Goal: Task Accomplishment & Management: Use online tool/utility

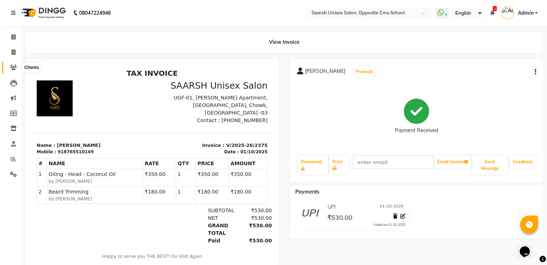
click at [11, 68] on icon at bounding box center [13, 67] width 7 height 5
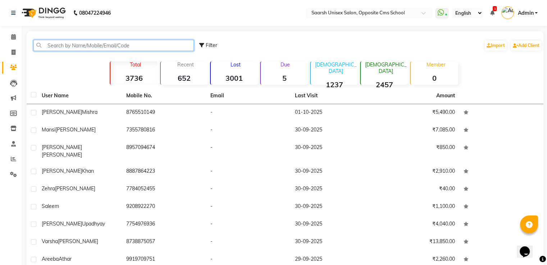
click at [71, 44] on input "text" at bounding box center [113, 45] width 160 height 11
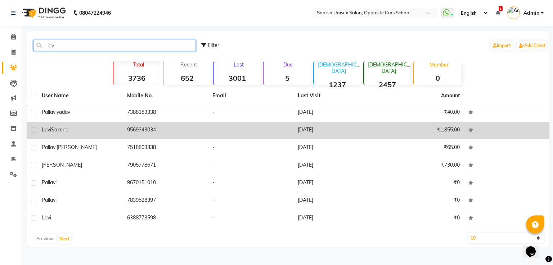
type input "lav"
click at [83, 127] on div "[PERSON_NAME]" at bounding box center [80, 130] width 77 height 8
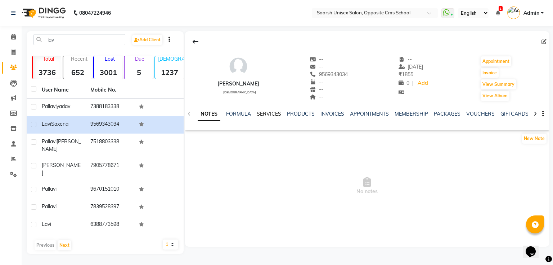
click at [263, 113] on link "SERVICES" at bounding box center [268, 114] width 24 height 6
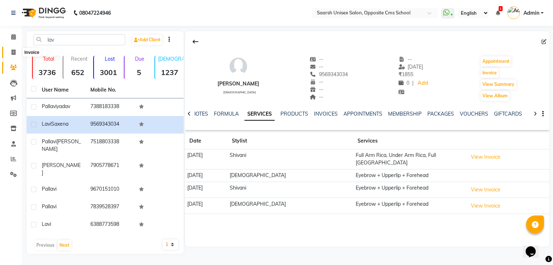
click at [13, 52] on icon at bounding box center [14, 52] width 4 height 5
select select "service"
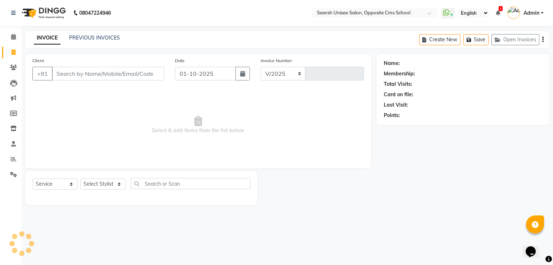
select select "3962"
type input "2376"
click at [337, 210] on main "INVOICE PREVIOUS INVOICES Create New Save Open Invoices Client +91 Date [DATE] …" at bounding box center [287, 123] width 531 height 185
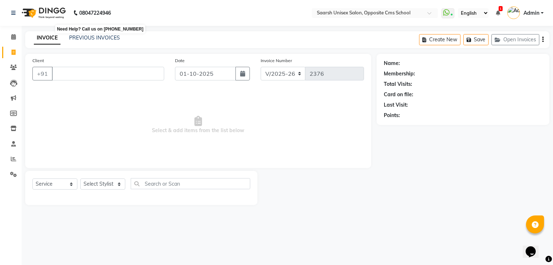
click at [100, 9] on b "08047224946" at bounding box center [95, 13] width 32 height 20
click at [12, 53] on icon at bounding box center [14, 52] width 4 height 5
select select "service"
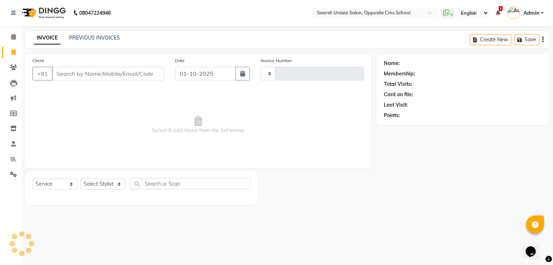
type input "2376"
select select "3962"
click at [91, 74] on input "Client" at bounding box center [108, 74] width 112 height 14
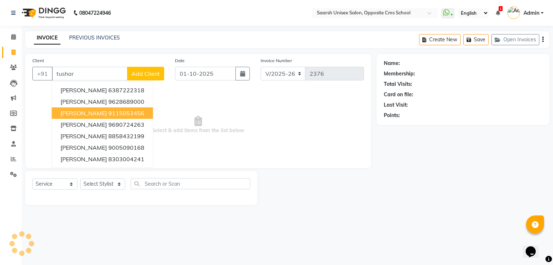
click at [104, 117] on button "[PERSON_NAME] 9115053456" at bounding box center [102, 114] width 101 height 12
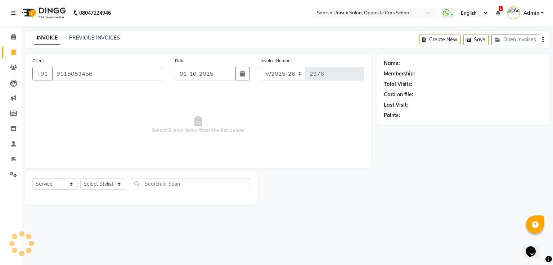
type input "9115053456"
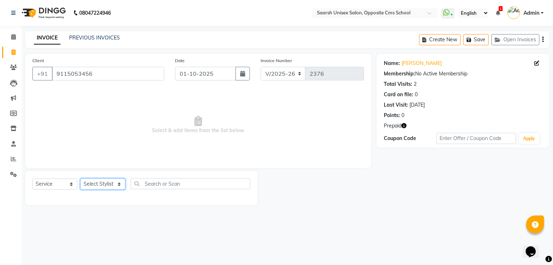
click at [89, 183] on select "Select Stylist [PERSON_NAME] Front Desk [PERSON_NAME] [PERSON_NAME] [PERSON_NAM…" at bounding box center [102, 184] width 45 height 11
select select "20641"
click at [80, 179] on select "Select Stylist [PERSON_NAME] Front Desk [PERSON_NAME] [PERSON_NAME] [PERSON_NAM…" at bounding box center [102, 184] width 45 height 11
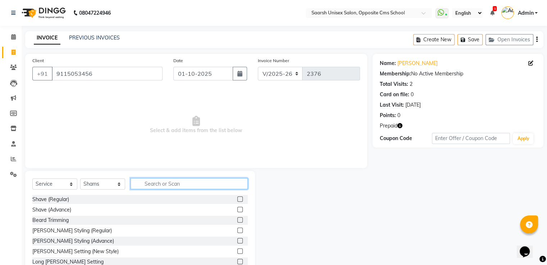
click at [156, 183] on input "text" at bounding box center [189, 183] width 117 height 11
type input "haircut shave"
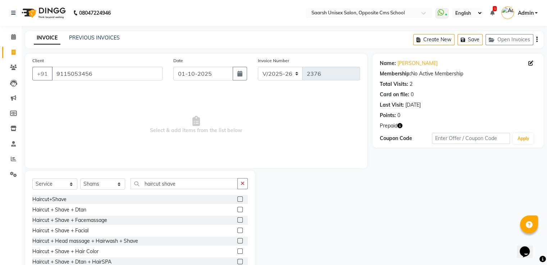
click at [237, 209] on label at bounding box center [239, 209] width 5 height 5
click at [237, 209] on input "checkbox" at bounding box center [239, 210] width 5 height 5
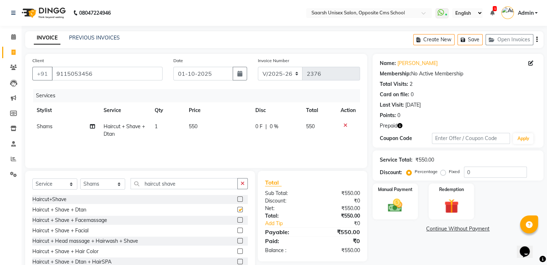
checkbox input "false"
click at [205, 185] on input "haircut shave" at bounding box center [184, 183] width 107 height 11
type input "h"
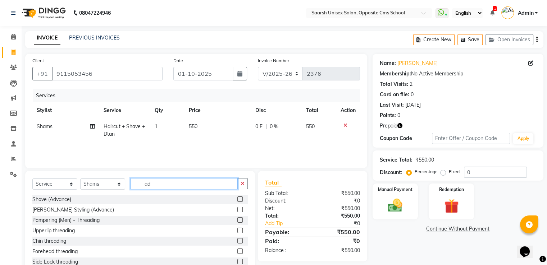
type input "a"
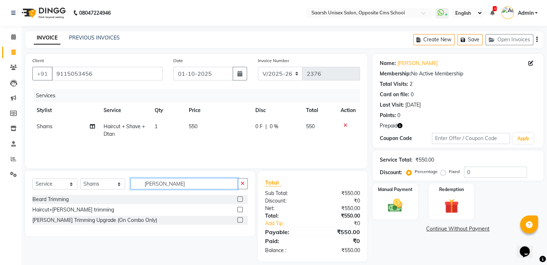
type input "[PERSON_NAME]"
click at [237, 218] on label at bounding box center [239, 220] width 5 height 5
click at [237, 218] on input "checkbox" at bounding box center [239, 220] width 5 height 5
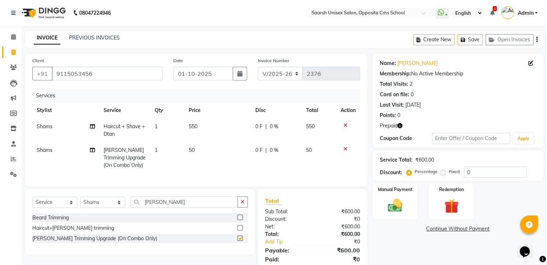
checkbox input "false"
click at [199, 208] on input "[PERSON_NAME]" at bounding box center [184, 202] width 107 height 11
type input "b"
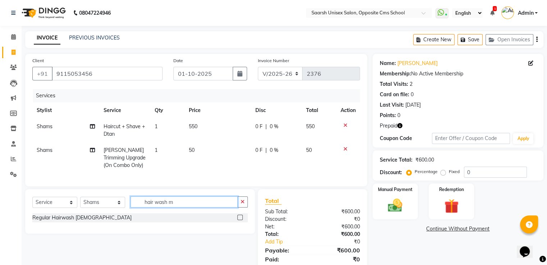
type input "hair wash m"
click at [238, 221] on label at bounding box center [239, 217] width 5 height 5
click at [238, 221] on input "checkbox" at bounding box center [239, 218] width 5 height 5
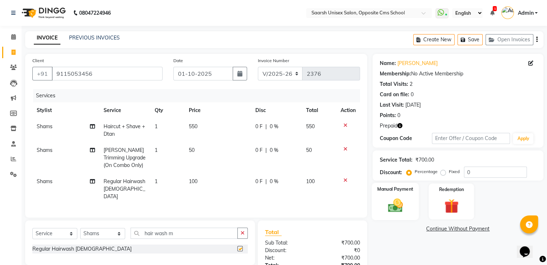
checkbox input "false"
click at [395, 200] on img at bounding box center [395, 205] width 24 height 17
click at [449, 228] on span "UPI" at bounding box center [448, 230] width 11 height 8
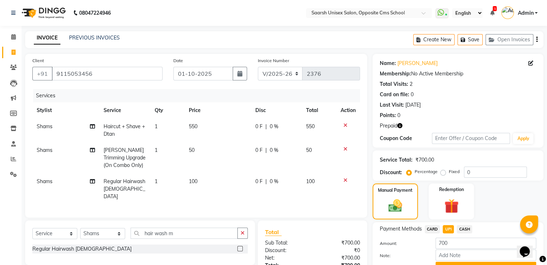
scroll to position [55, 0]
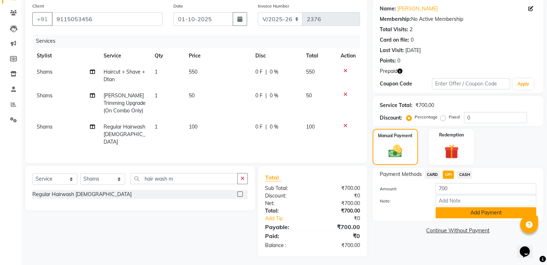
click at [491, 215] on button "Add Payment" at bounding box center [486, 213] width 101 height 11
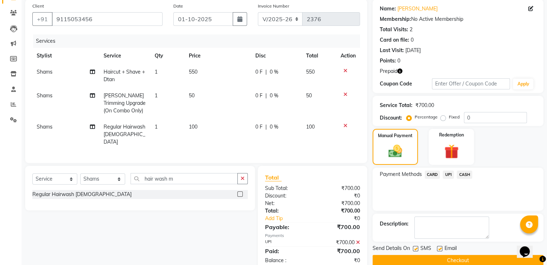
scroll to position [70, 0]
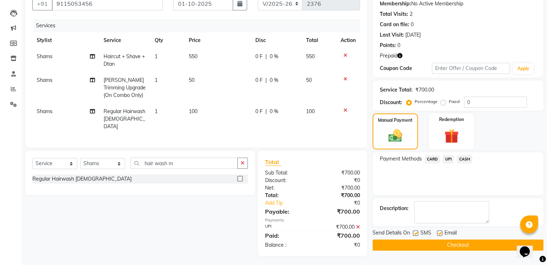
click at [415, 245] on button "Checkout" at bounding box center [458, 245] width 171 height 11
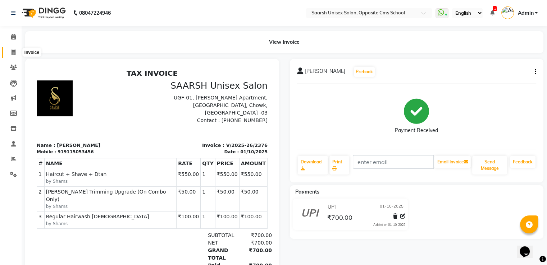
click at [16, 55] on span at bounding box center [13, 53] width 13 height 8
select select "service"
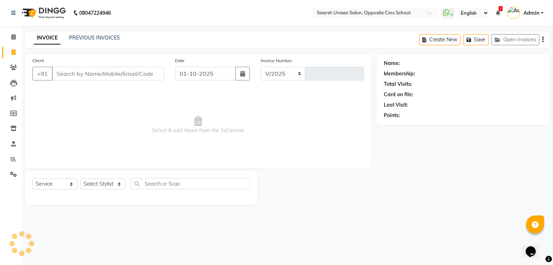
click at [65, 77] on input "Client" at bounding box center [108, 74] width 112 height 14
select select "3962"
type input "2377"
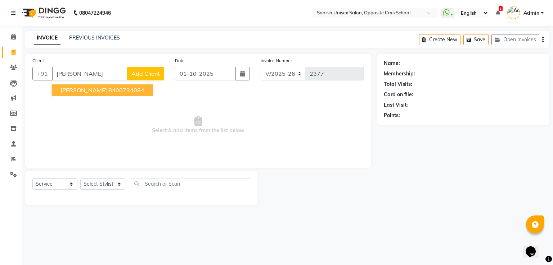
click at [108, 90] on ngb-highlight "8400734084" at bounding box center [126, 90] width 36 height 7
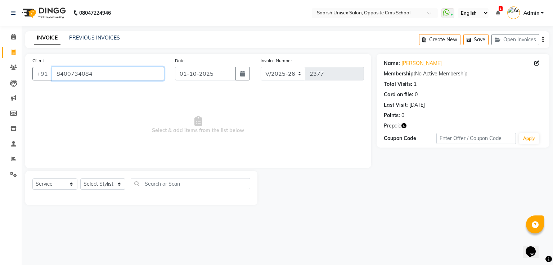
click at [118, 73] on input "8400734084" at bounding box center [108, 74] width 112 height 14
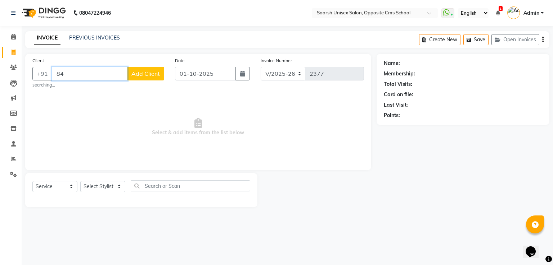
type input "8"
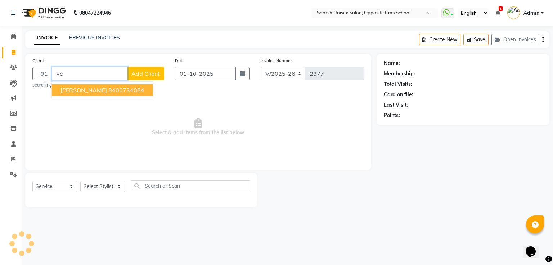
type input "v"
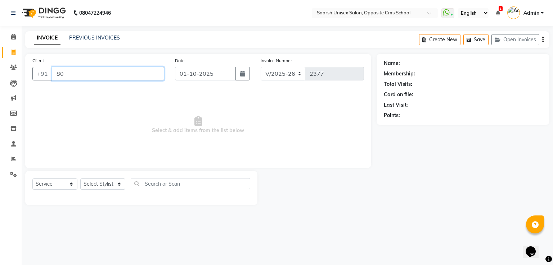
type input "8"
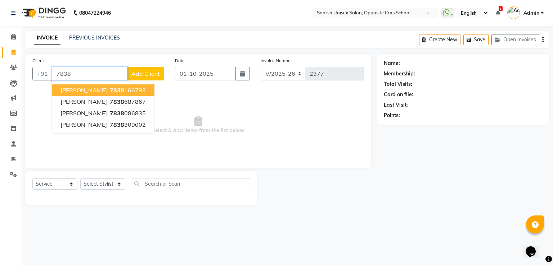
click at [135, 90] on button "[PERSON_NAME] 7838 166793" at bounding box center [103, 91] width 103 height 12
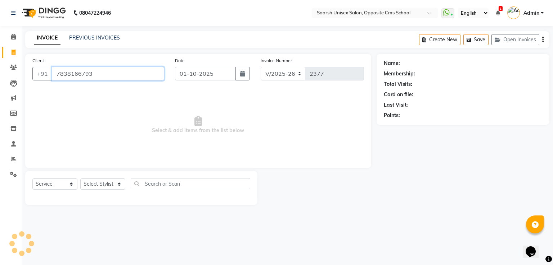
type input "7838166793"
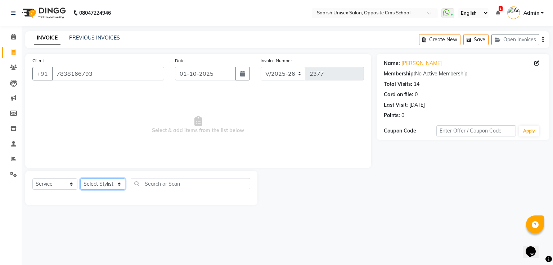
click at [90, 186] on select "Select Stylist [PERSON_NAME] Front Desk [PERSON_NAME] [PERSON_NAME] [PERSON_NAM…" at bounding box center [102, 184] width 45 height 11
select select "32207"
click at [80, 179] on select "Select Stylist [PERSON_NAME] Front Desk [PERSON_NAME] [PERSON_NAME] [PERSON_NAM…" at bounding box center [102, 184] width 45 height 11
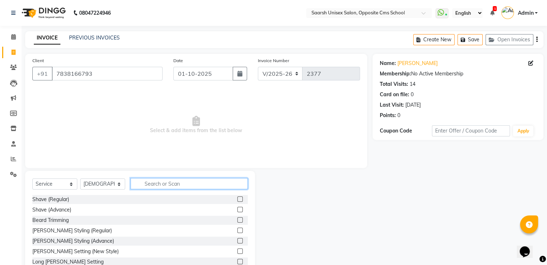
click at [187, 189] on input "text" at bounding box center [189, 183] width 117 height 11
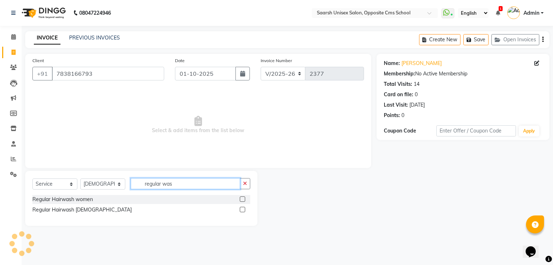
type input "regular was"
click at [240, 200] on label at bounding box center [242, 199] width 5 height 5
click at [240, 200] on input "checkbox" at bounding box center [242, 199] width 5 height 5
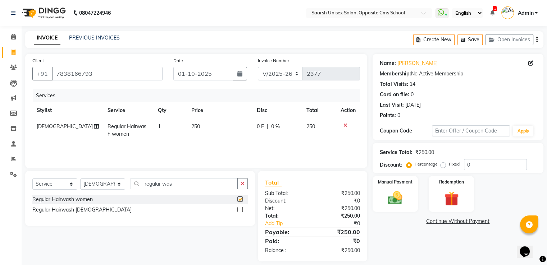
checkbox input "false"
click at [382, 212] on div "Name: [PERSON_NAME] Membership: No Active Membership Total Visits: 14 Card on f…" at bounding box center [461, 158] width 176 height 208
click at [402, 190] on img at bounding box center [395, 198] width 24 height 17
click at [446, 221] on span "UPI" at bounding box center [448, 222] width 11 height 8
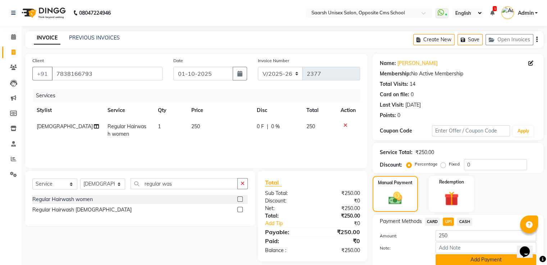
click at [456, 259] on button "Add Payment" at bounding box center [486, 260] width 101 height 11
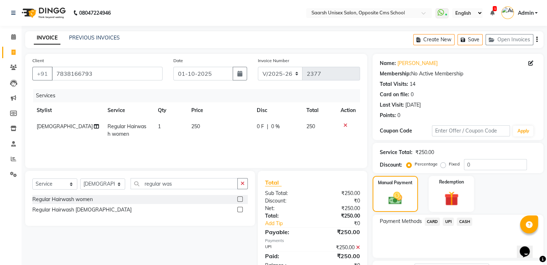
scroll to position [59, 0]
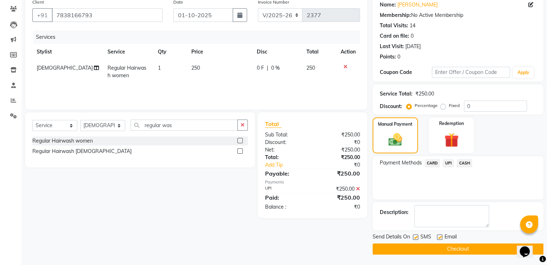
click at [468, 250] on button "Checkout" at bounding box center [458, 249] width 171 height 11
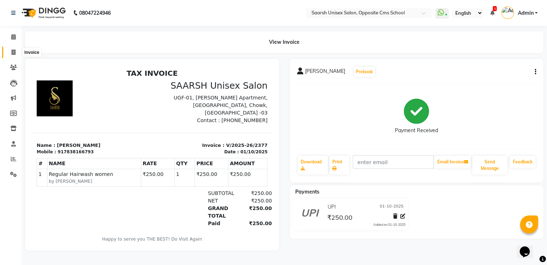
click at [12, 51] on icon at bounding box center [14, 52] width 4 height 5
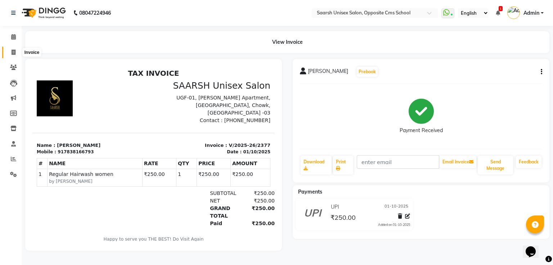
select select "service"
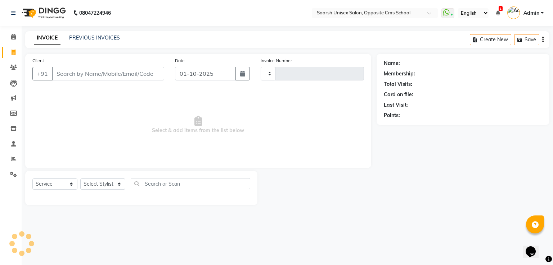
type input "2378"
select select "3962"
click at [101, 38] on link "PREVIOUS INVOICES" at bounding box center [94, 38] width 51 height 6
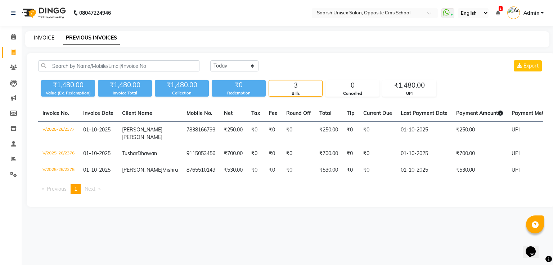
click at [36, 37] on link "INVOICE" at bounding box center [44, 38] width 21 height 6
select select "service"
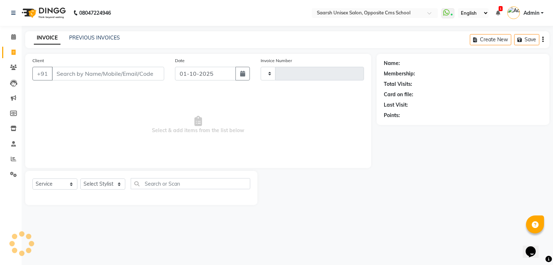
type input "2378"
select select "3962"
